Goal: Task Accomplishment & Management: Use online tool/utility

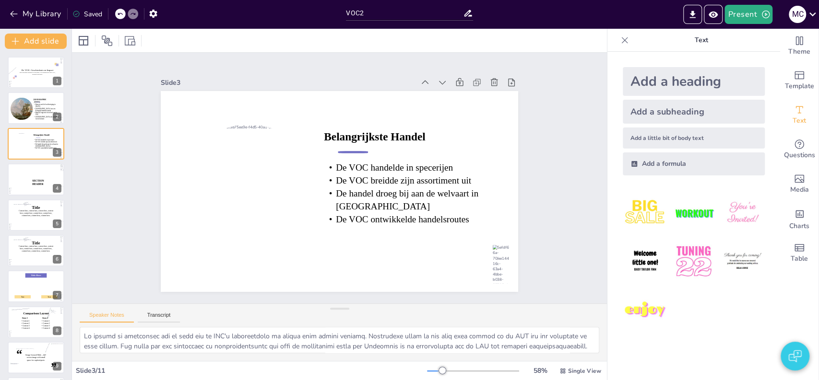
click at [37, 62] on button at bounding box center [42, 65] width 12 height 12
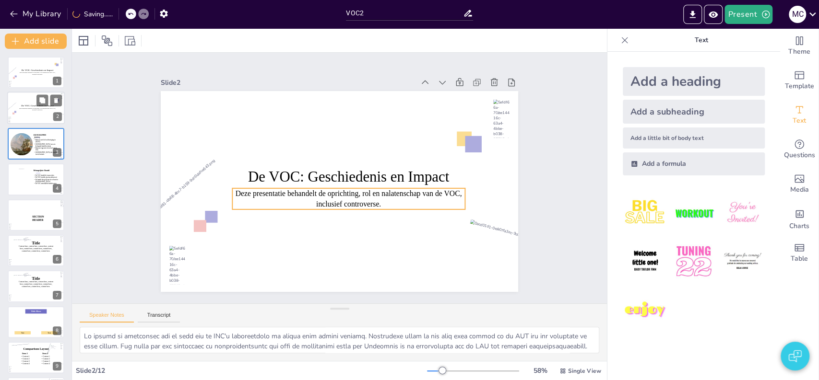
click at [34, 110] on icon at bounding box center [37, 108] width 37 height 3
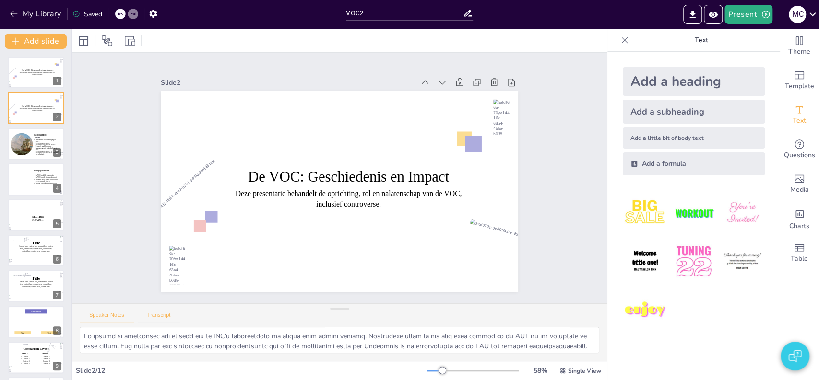
click at [161, 315] on button "Transcript" at bounding box center [159, 317] width 43 height 11
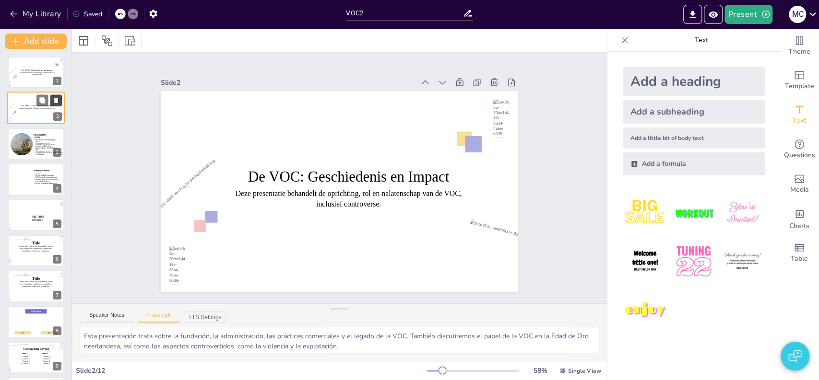
click at [56, 102] on icon at bounding box center [56, 100] width 4 height 5
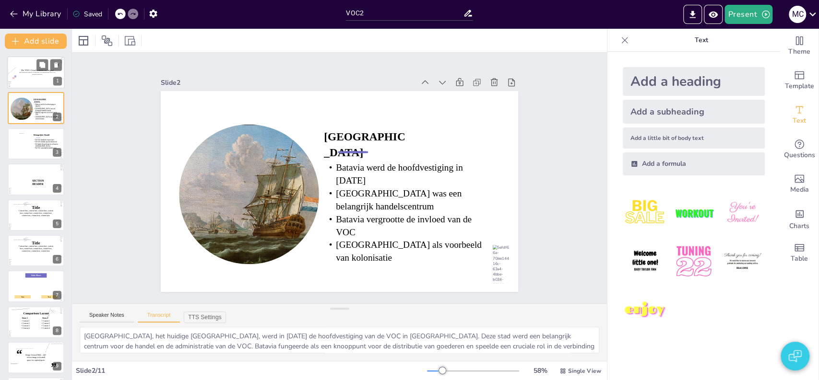
click at [24, 69] on icon at bounding box center [38, 70] width 44 height 3
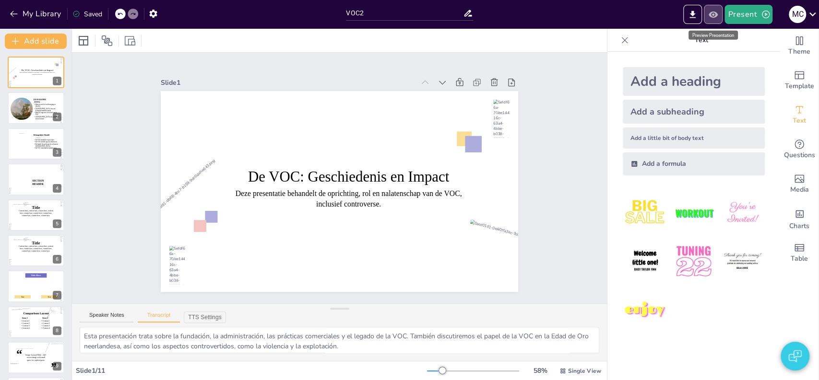
click at [713, 8] on button "Preview Presentation" at bounding box center [713, 14] width 19 height 19
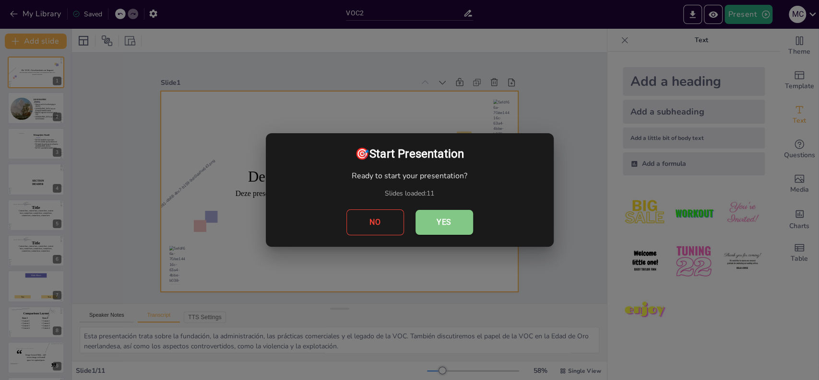
click at [444, 214] on button "Yes" at bounding box center [445, 222] width 58 height 25
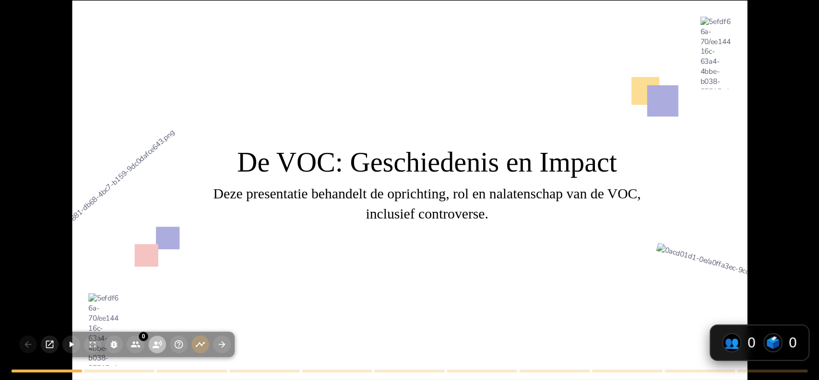
click at [157, 348] on icon "button" at bounding box center [157, 345] width 9 height 8
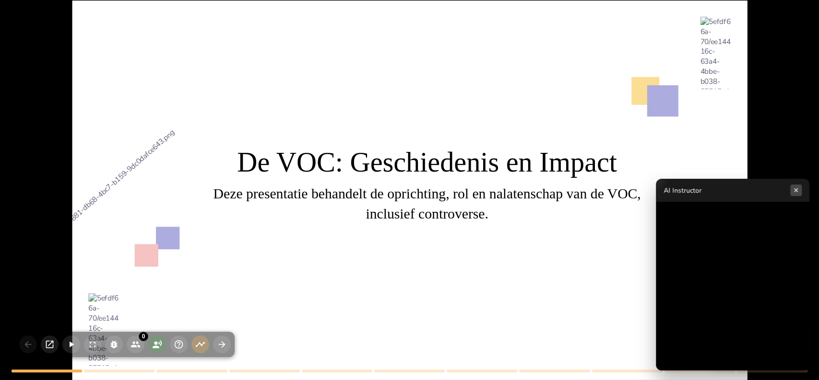
click at [795, 191] on button "×" at bounding box center [796, 191] width 12 height 12
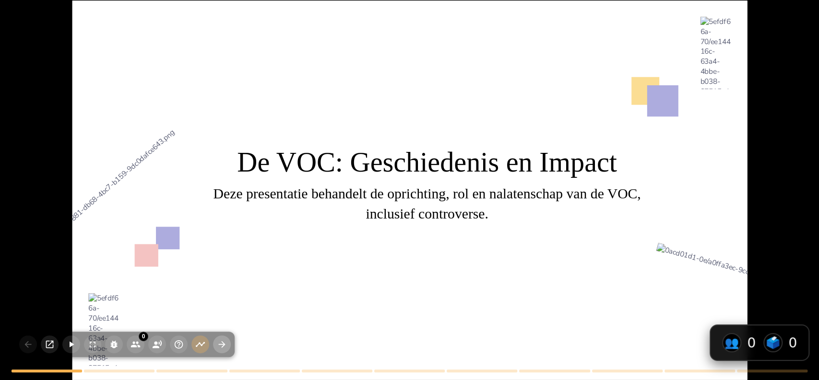
click at [226, 347] on icon "button" at bounding box center [222, 345] width 10 height 10
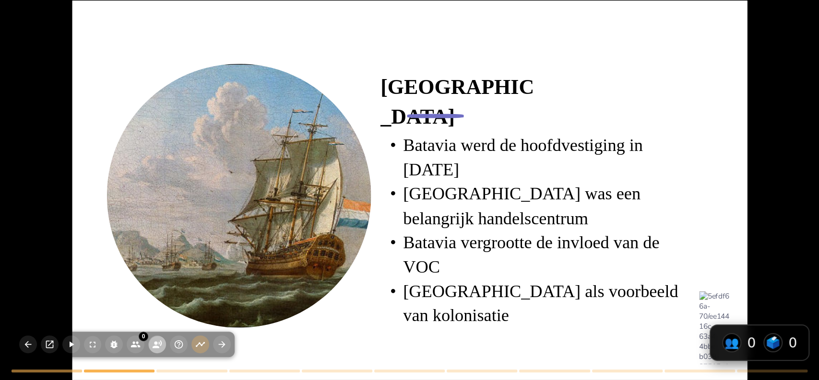
click at [158, 341] on icon "button" at bounding box center [157, 345] width 10 height 10
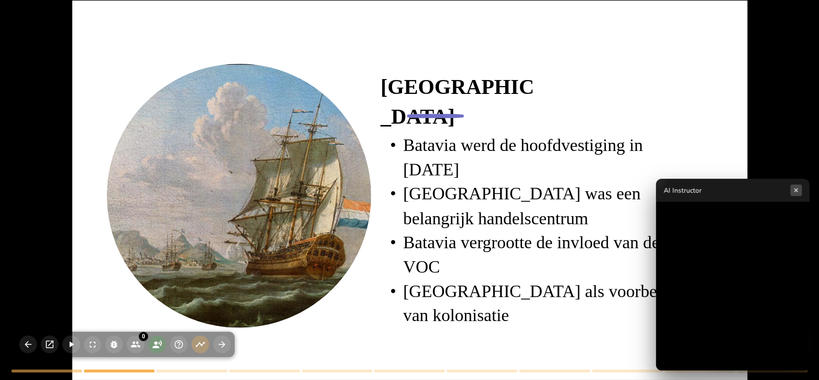
click at [797, 191] on button "×" at bounding box center [796, 191] width 12 height 12
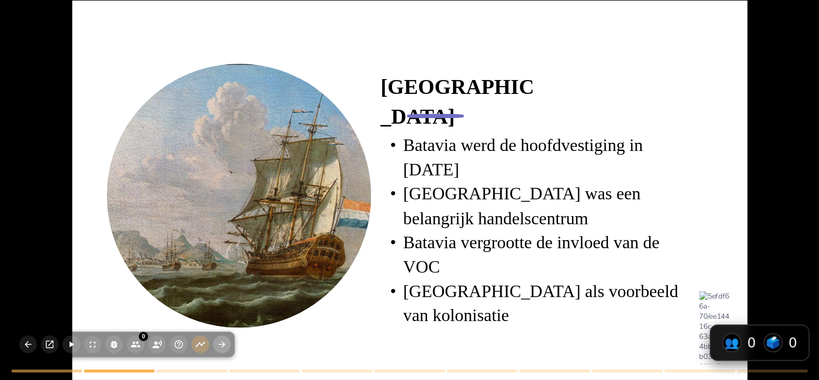
click at [222, 338] on button "button" at bounding box center [222, 345] width 18 height 18
type textarea "The VOC was mainly known for its trade in spices such as pepper, nutmeg, and cl…"
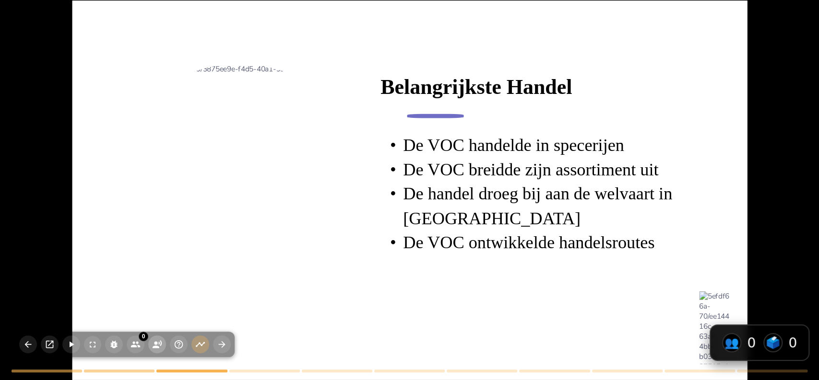
click at [159, 347] on icon "button" at bounding box center [157, 345] width 9 height 8
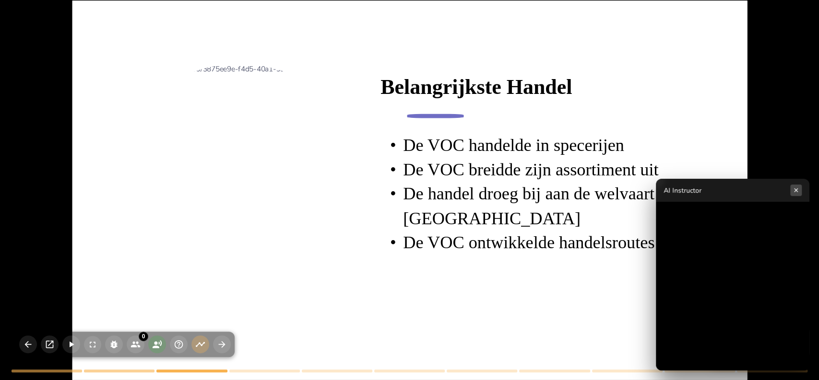
click at [798, 193] on button "×" at bounding box center [796, 191] width 12 height 12
